Goal: Entertainment & Leisure: Consume media (video, audio)

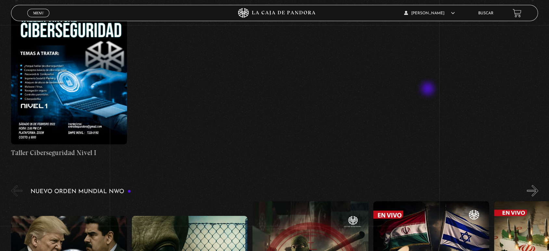
scroll to position [144, 0]
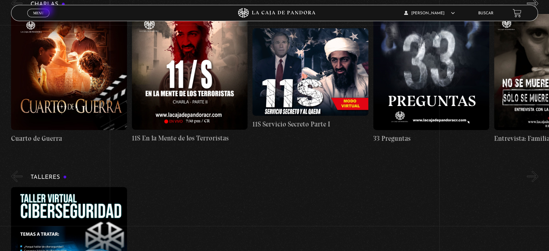
click at [41, 8] on div "Menu Cerrar" at bounding box center [109, 13] width 165 height 16
click at [40, 10] on link "Menu Cerrar" at bounding box center [38, 13] width 22 height 8
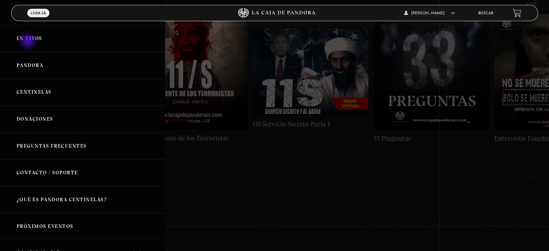
click at [29, 42] on link "En vivos" at bounding box center [82, 38] width 165 height 27
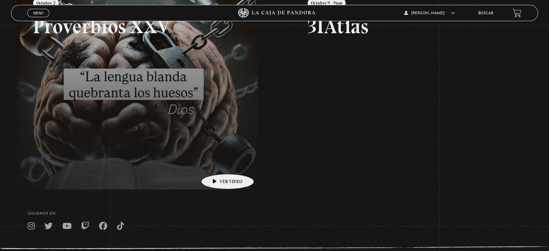
scroll to position [82, 0]
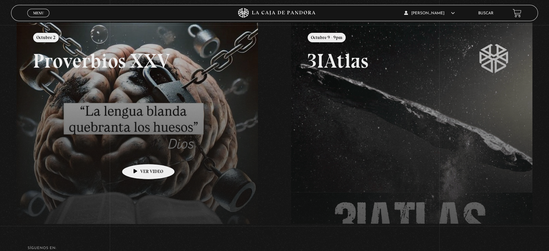
click at [138, 154] on link at bounding box center [291, 148] width 549 height 251
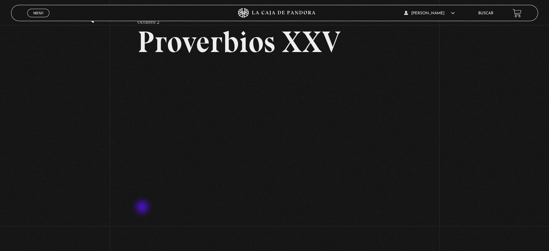
scroll to position [108, 0]
